Goal: Task Accomplishment & Management: Manage account settings

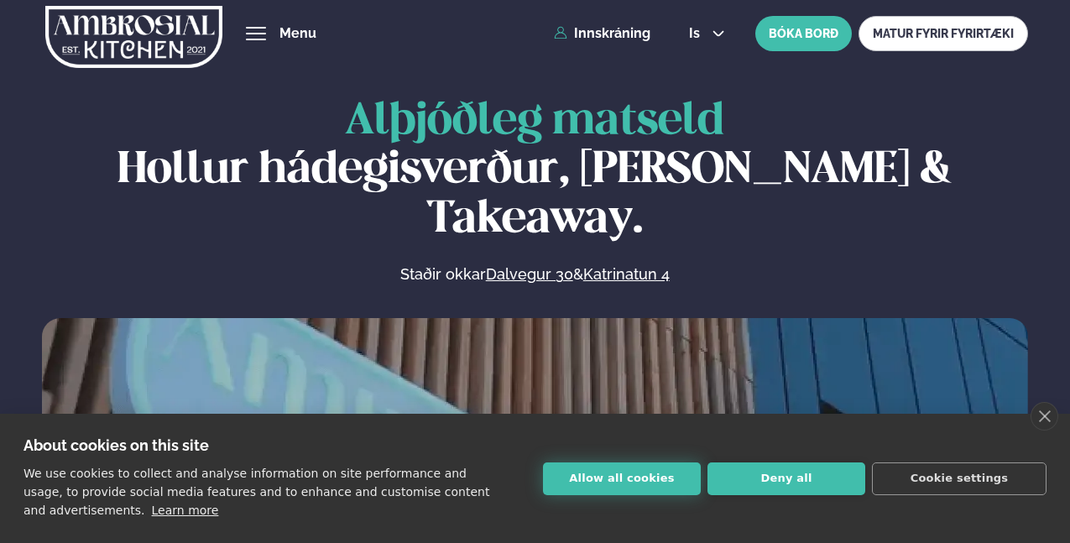
click at [629, 479] on button "Allow all cookies" at bounding box center [622, 478] width 158 height 33
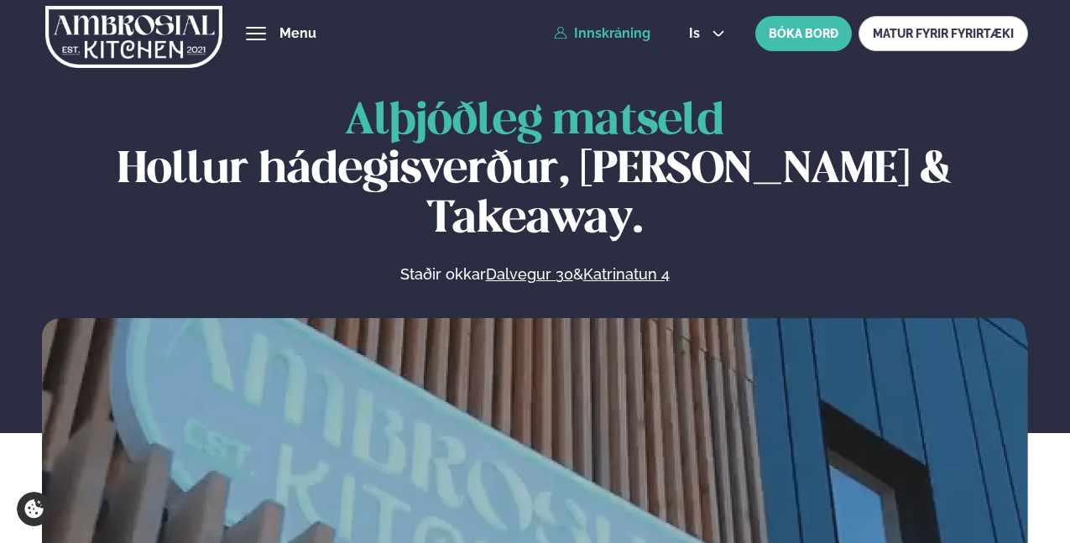
click at [624, 29] on link "Innskráning" at bounding box center [602, 33] width 97 height 15
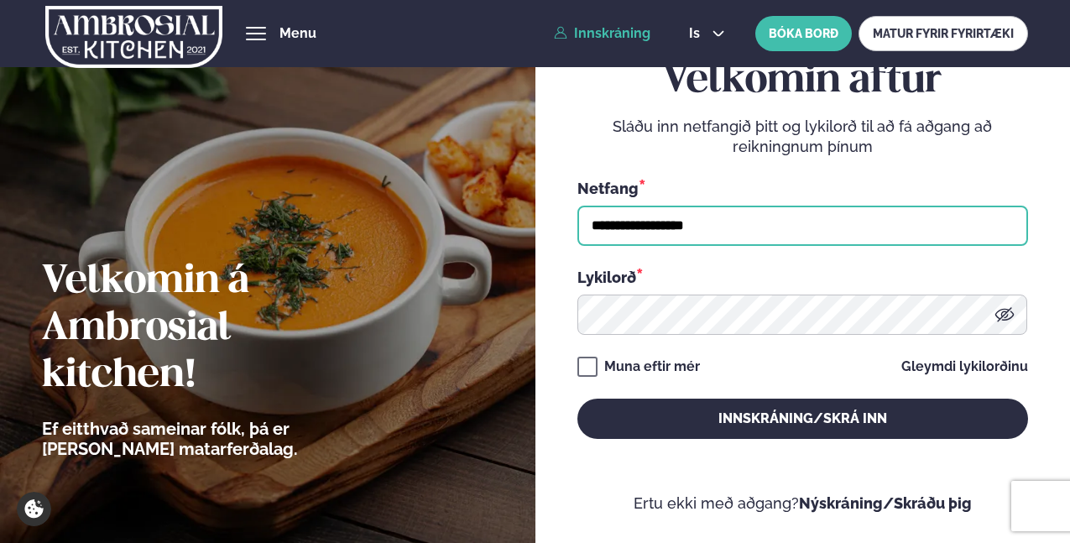
type input "**********"
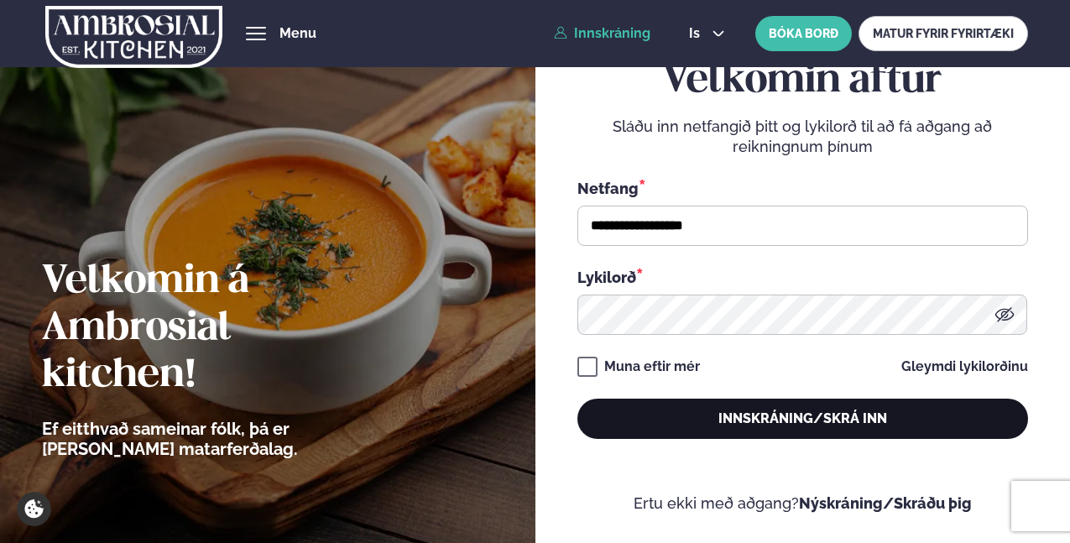
click at [843, 425] on button "Innskráning/Skrá inn" at bounding box center [802, 419] width 451 height 40
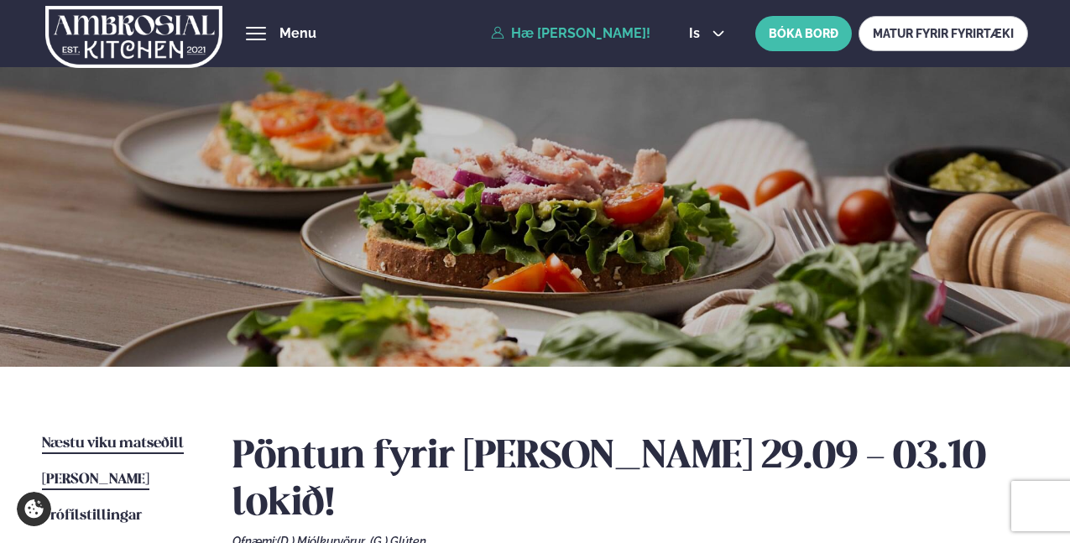
click at [149, 442] on span "Næstu viku matseðill" at bounding box center [113, 443] width 142 height 14
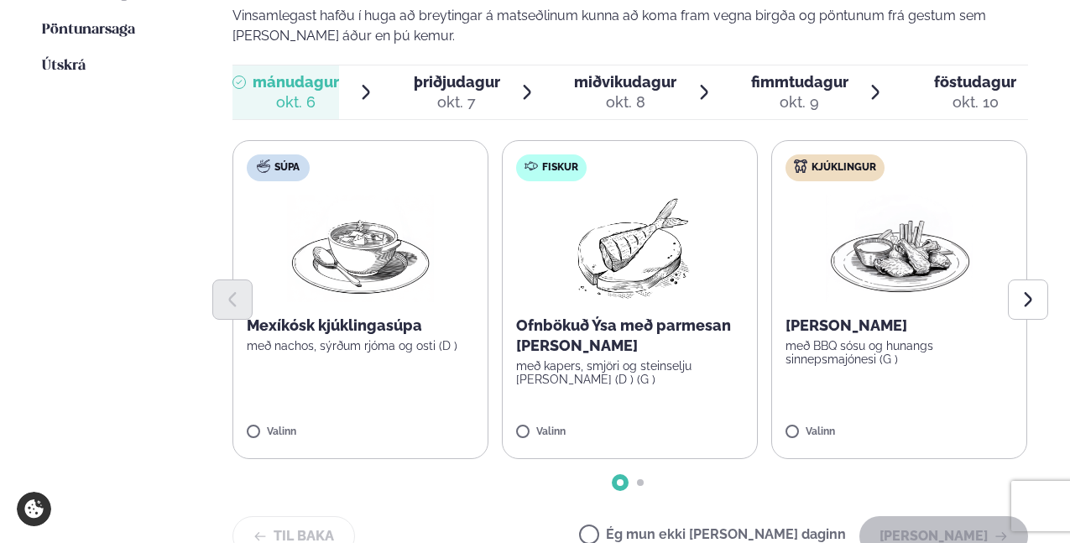
scroll to position [499, 0]
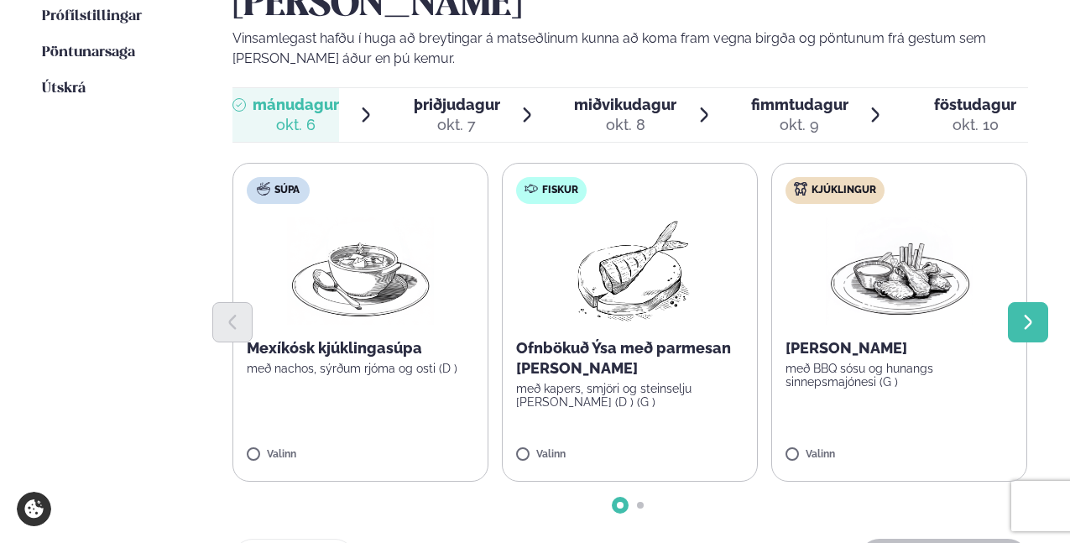
click at [1027, 315] on icon "Next slide" at bounding box center [1028, 322] width 8 height 14
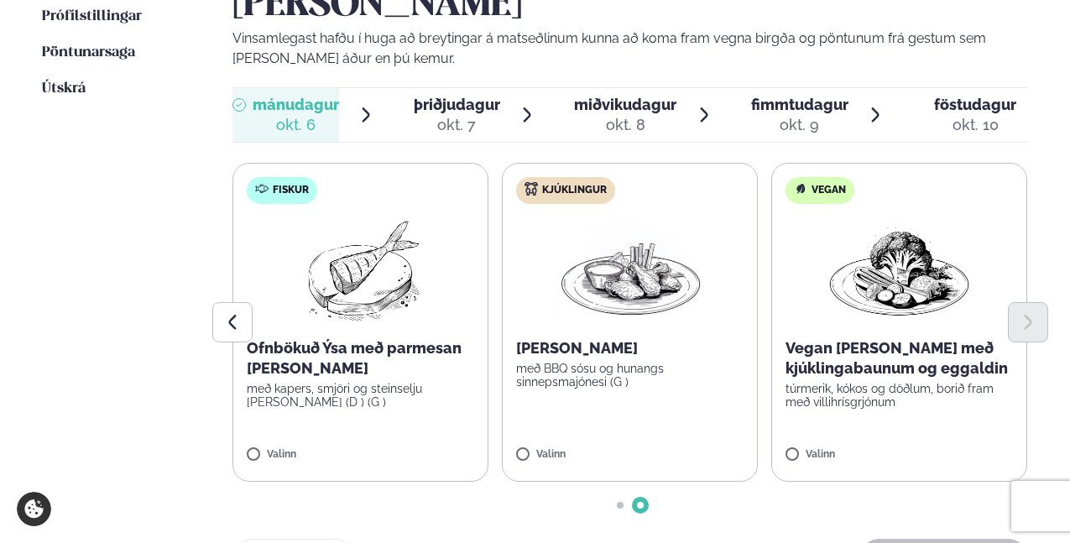
click at [1022, 313] on icon "Next slide" at bounding box center [1028, 322] width 18 height 18
click at [228, 313] on icon "Previous slide" at bounding box center [232, 322] width 18 height 18
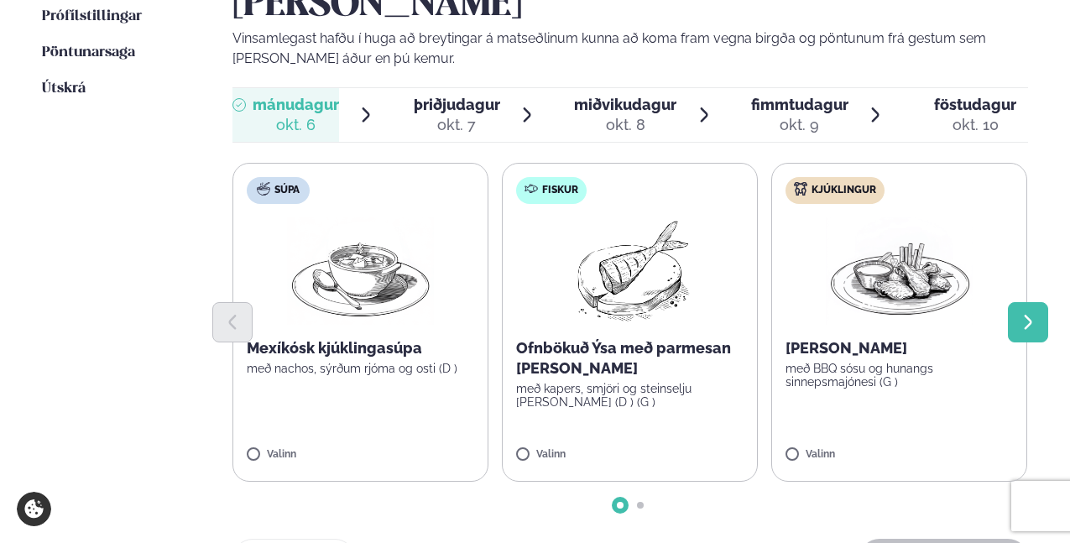
click at [1030, 313] on icon "Next slide" at bounding box center [1028, 322] width 18 height 18
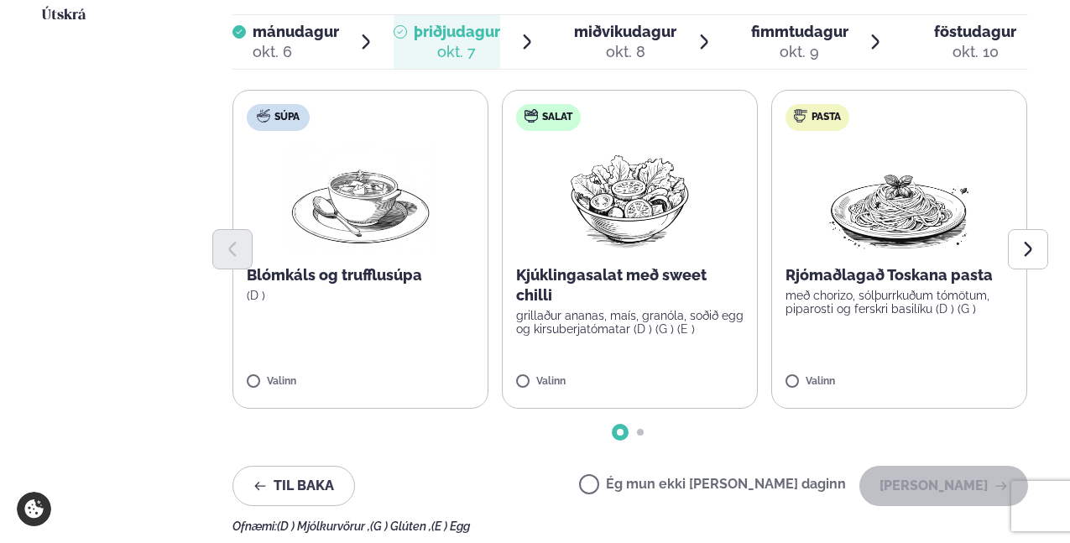
scroll to position [579, 0]
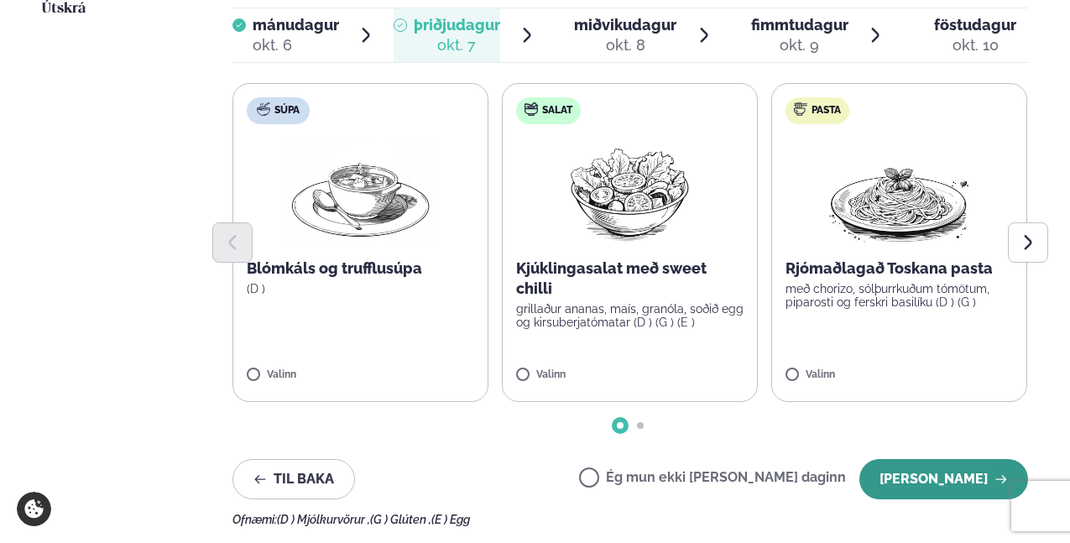
click at [917, 459] on button "[PERSON_NAME]" at bounding box center [943, 479] width 169 height 40
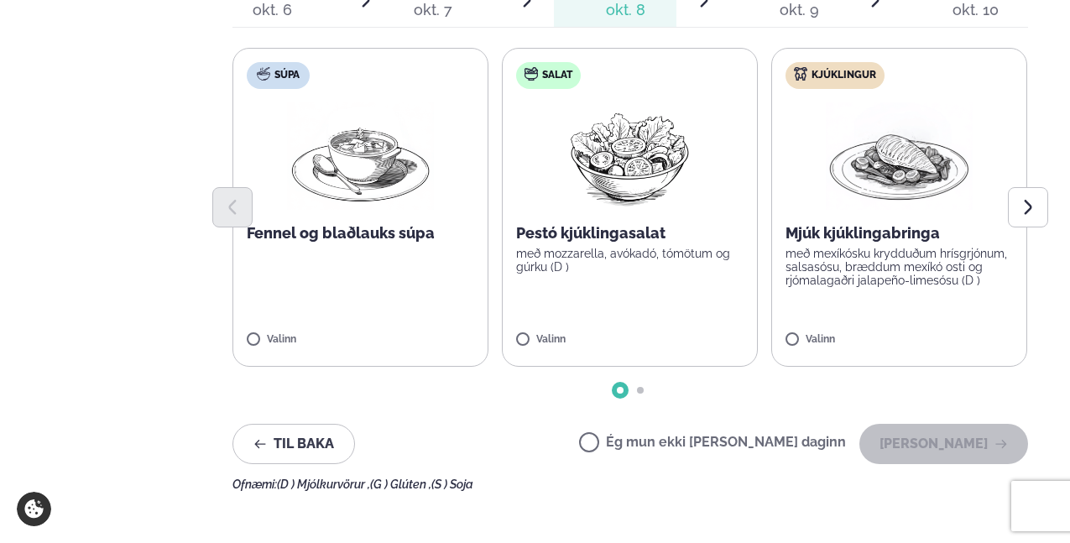
scroll to position [615, 0]
click at [635, 423] on div "Ég mun ekki [PERSON_NAME] daginn [PERSON_NAME]" at bounding box center [803, 443] width 449 height 40
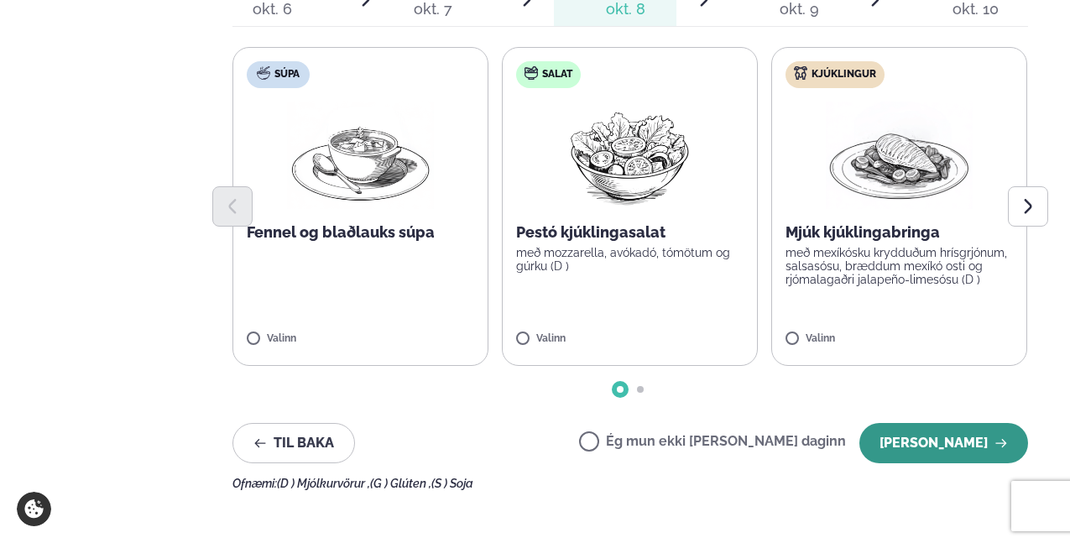
click at [927, 423] on button "[PERSON_NAME]" at bounding box center [943, 443] width 169 height 40
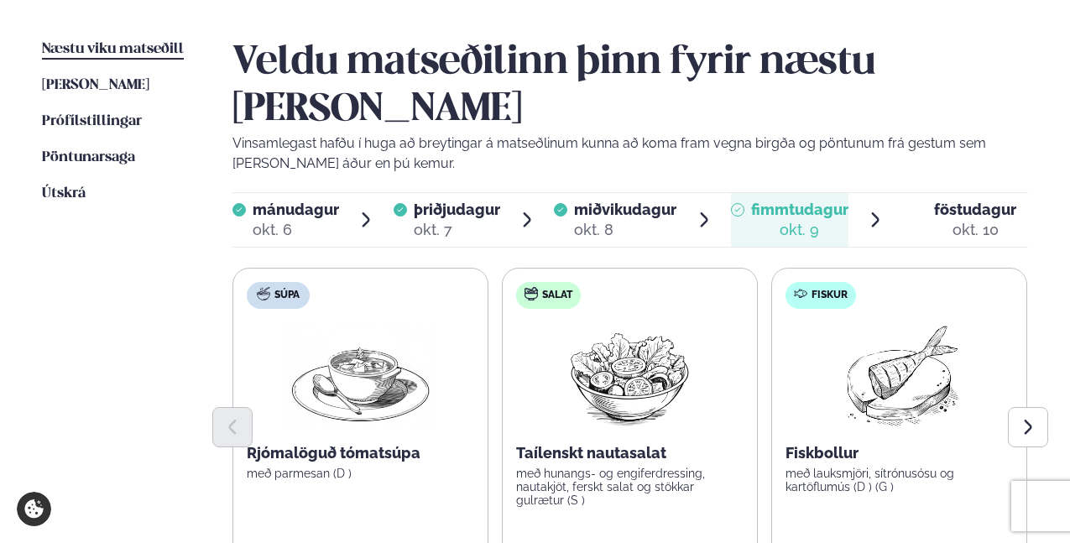
scroll to position [461, 0]
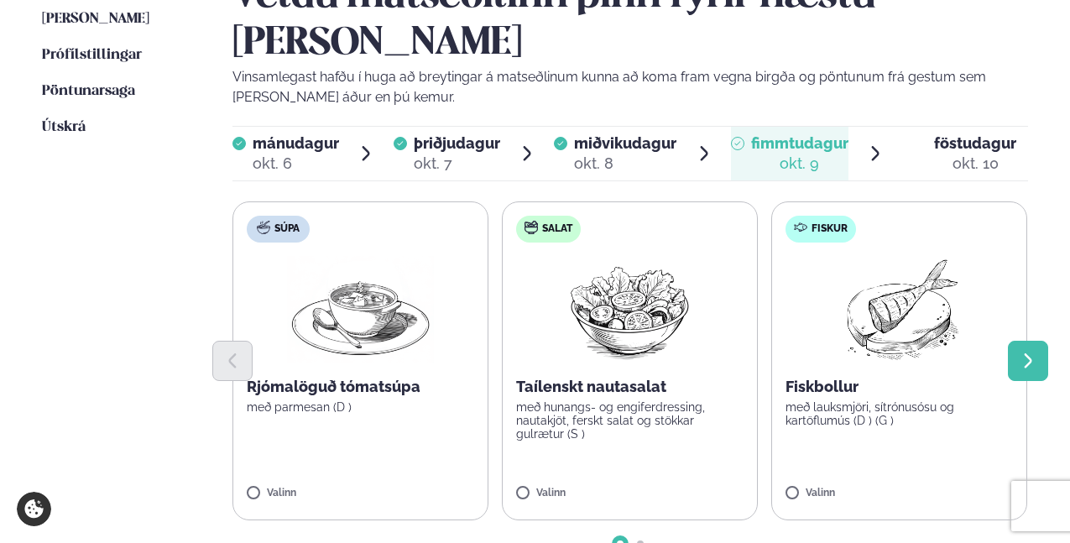
click at [1032, 352] on icon "Next slide" at bounding box center [1028, 361] width 18 height 18
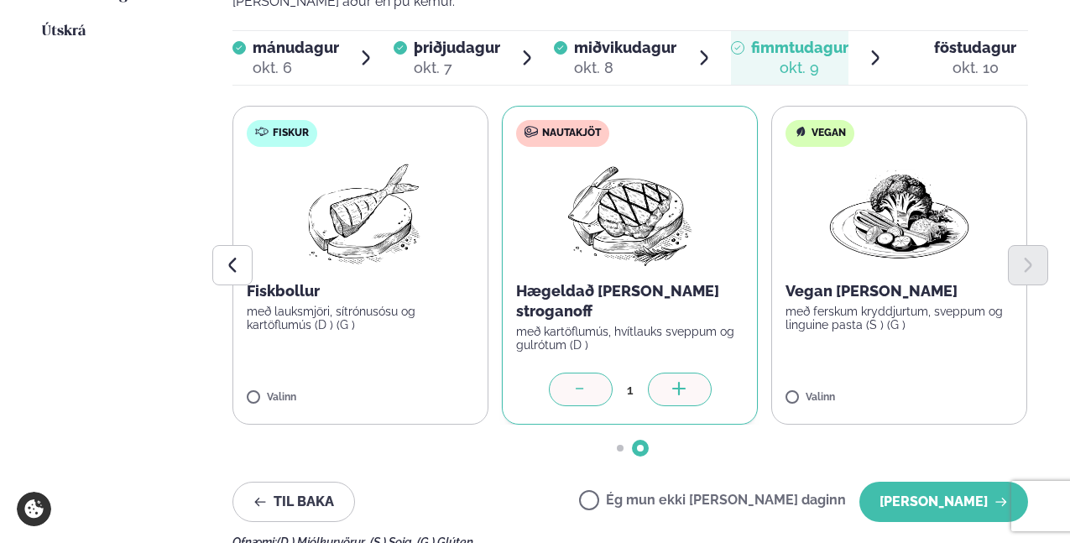
scroll to position [558, 0]
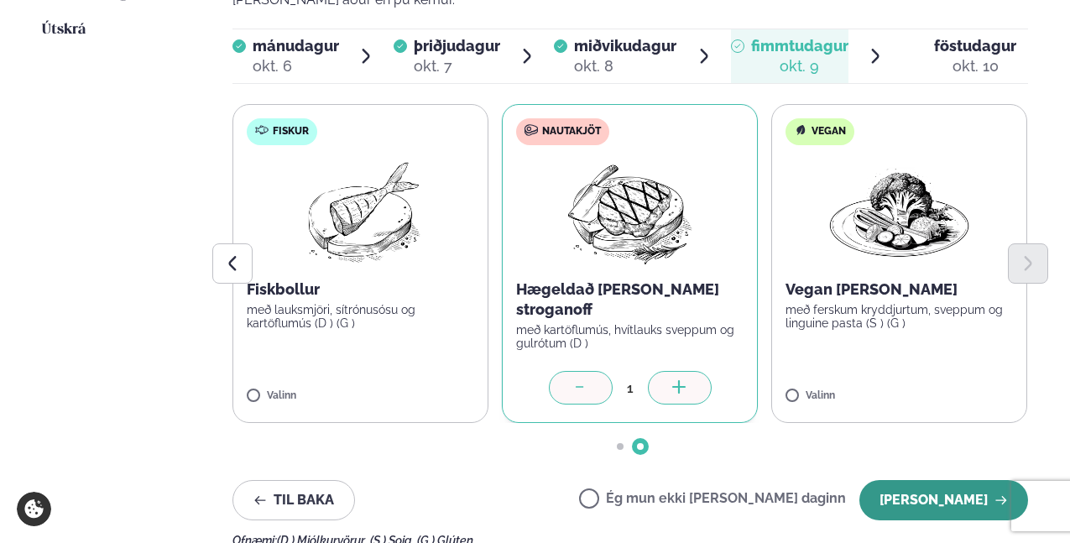
click at [974, 480] on button "[PERSON_NAME]" at bounding box center [943, 500] width 169 height 40
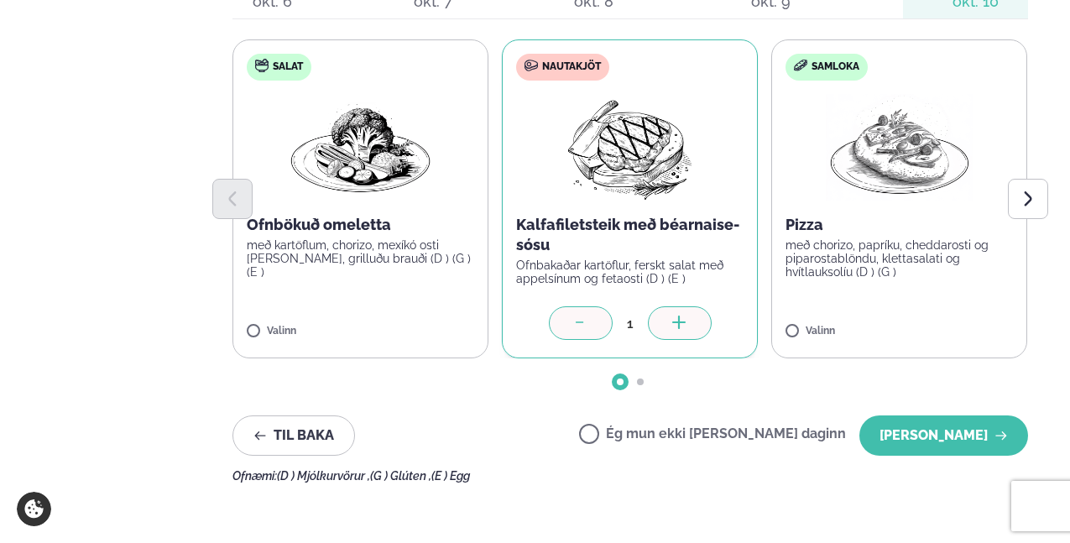
scroll to position [628, 0]
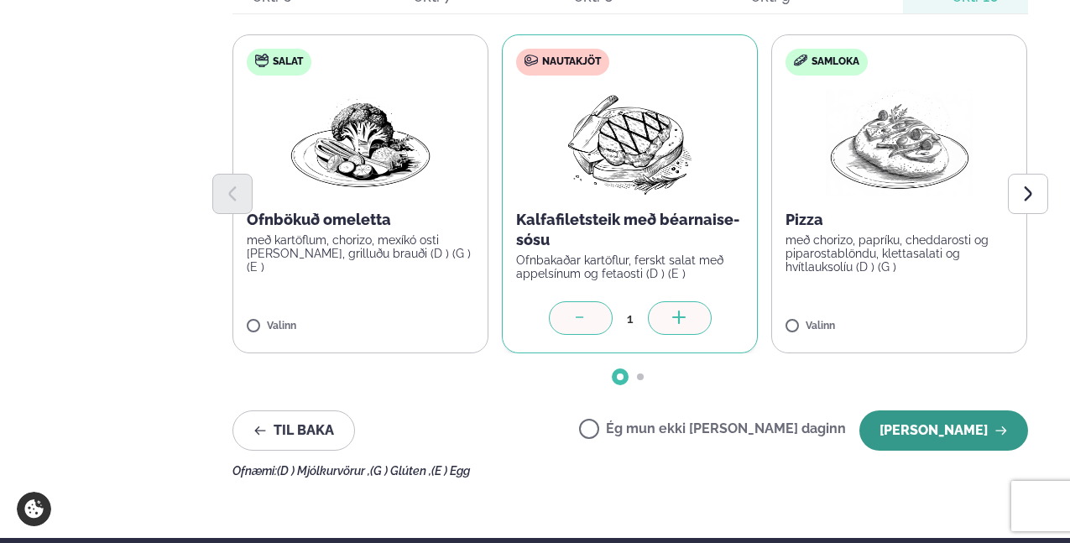
click at [948, 410] on button "[PERSON_NAME]" at bounding box center [943, 430] width 169 height 40
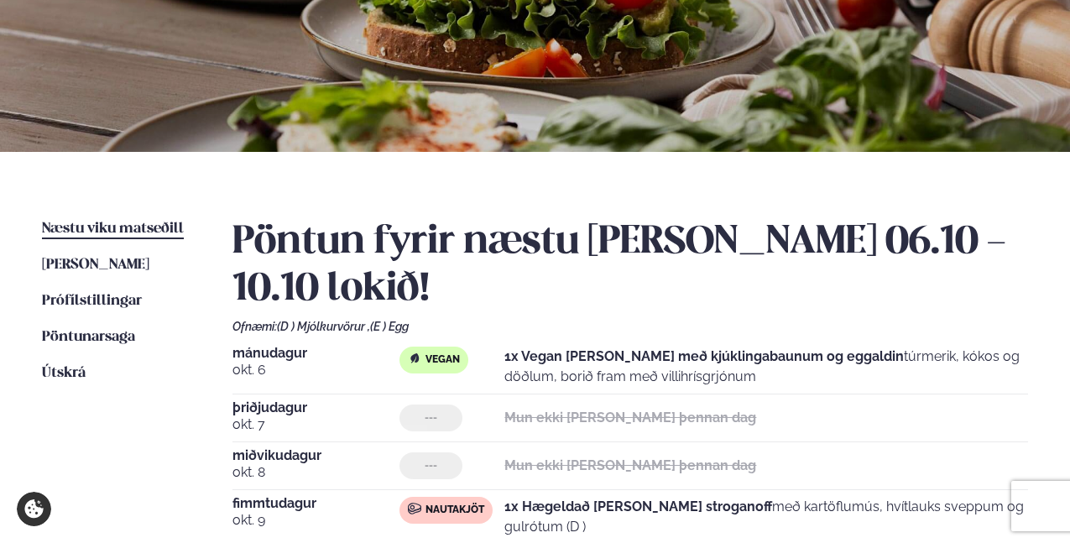
scroll to position [234, 0]
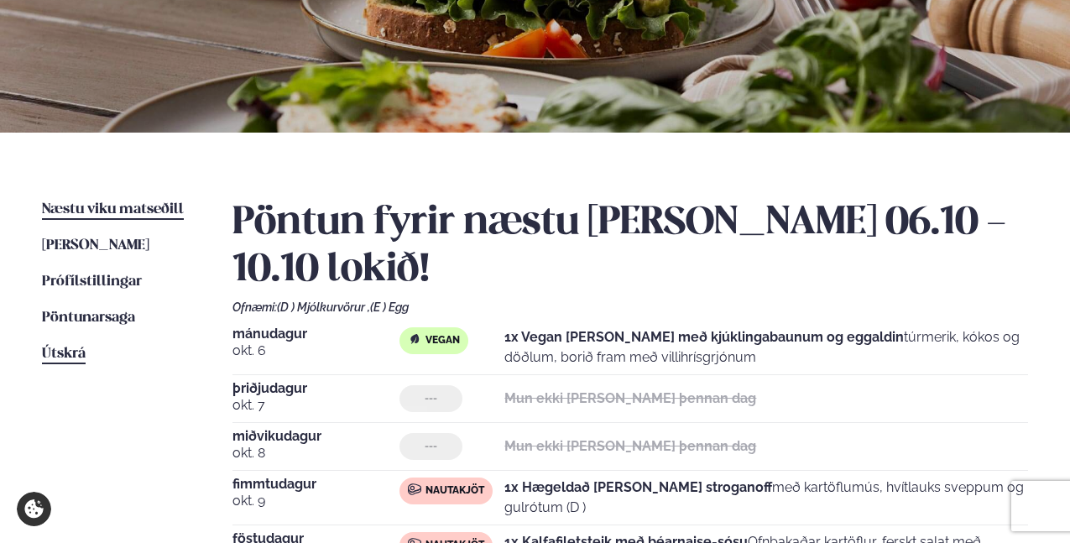
click at [79, 352] on span "Útskrá" at bounding box center [64, 354] width 44 height 14
